Goal: Navigation & Orientation: Go to known website

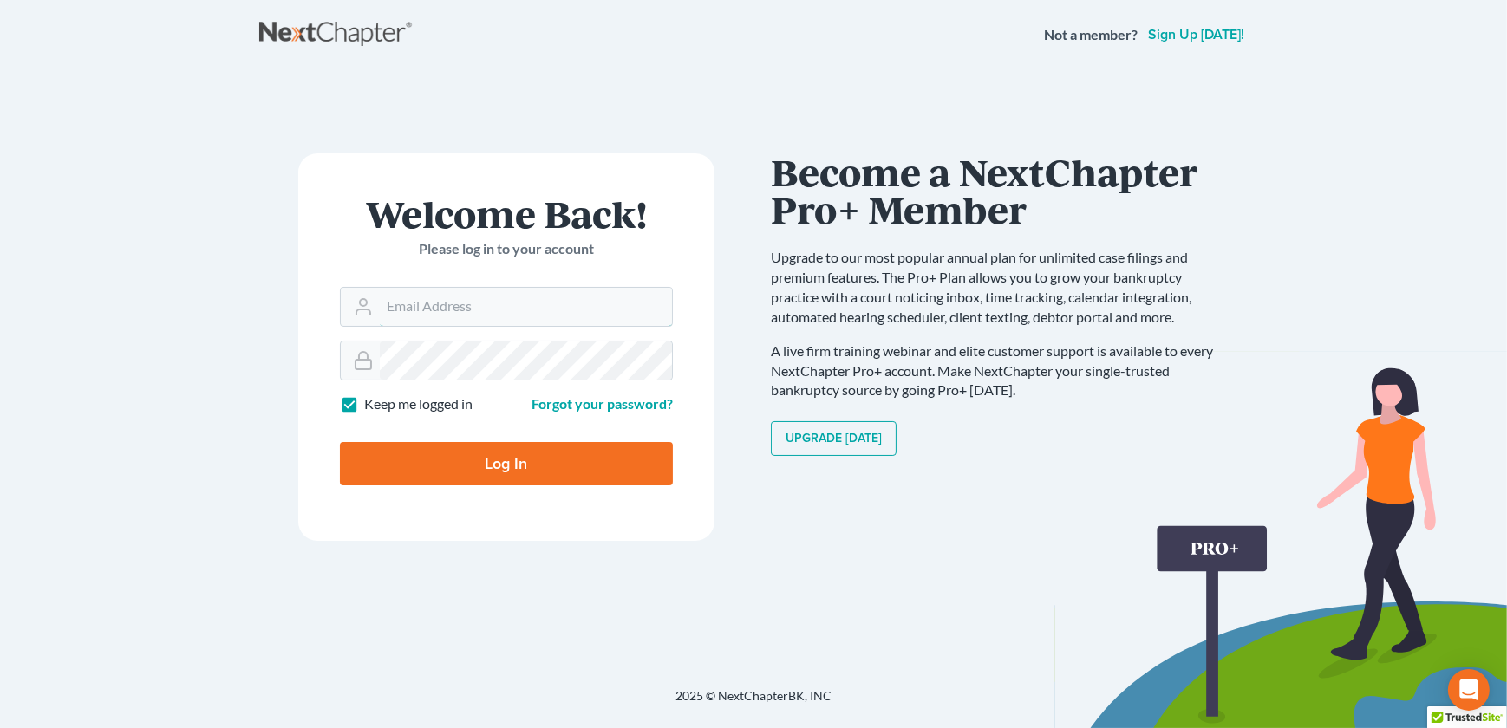
type input "[EMAIL_ADDRESS][DOMAIN_NAME]"
click at [479, 468] on input "Log In" at bounding box center [506, 463] width 333 height 43
type input "Thinking..."
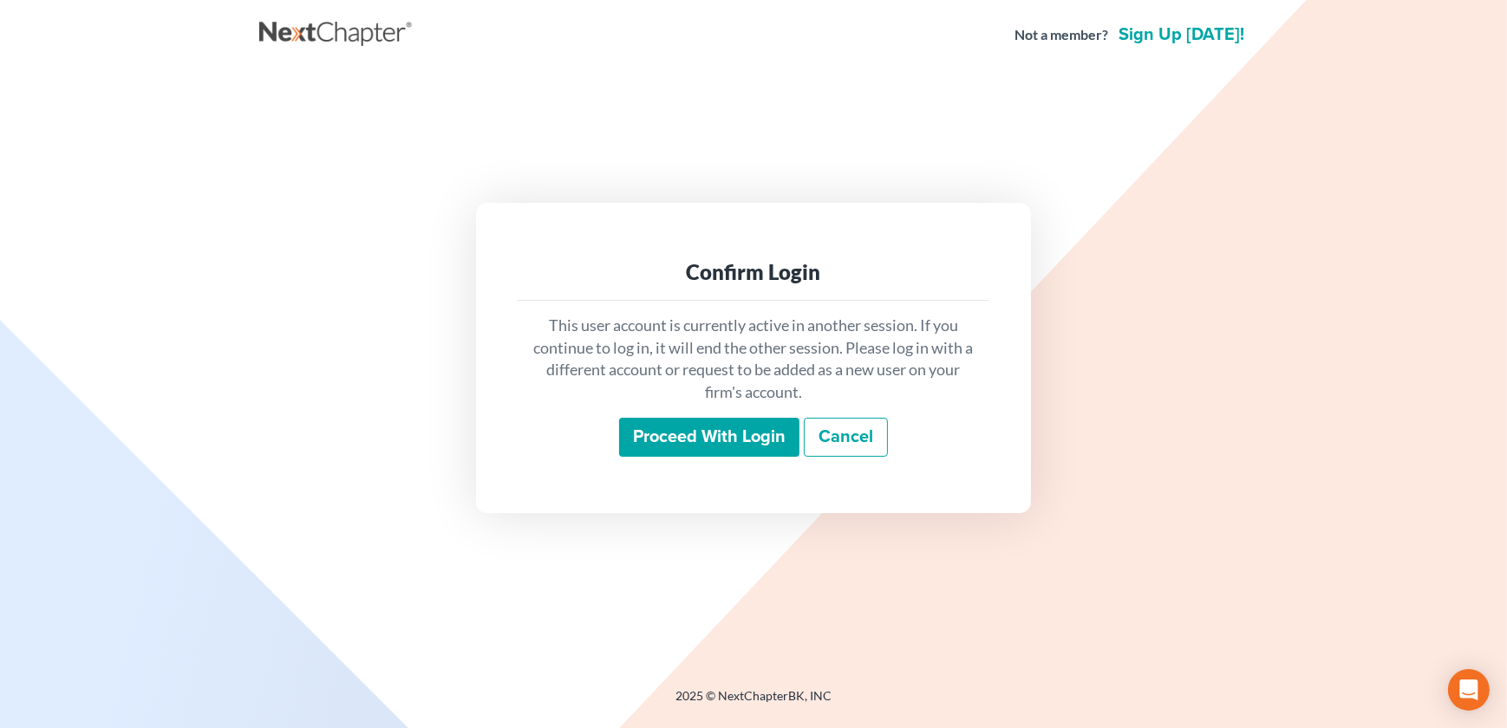
click at [768, 423] on input "Proceed with login" at bounding box center [709, 438] width 180 height 40
